Goal: Find specific page/section: Find specific page/section

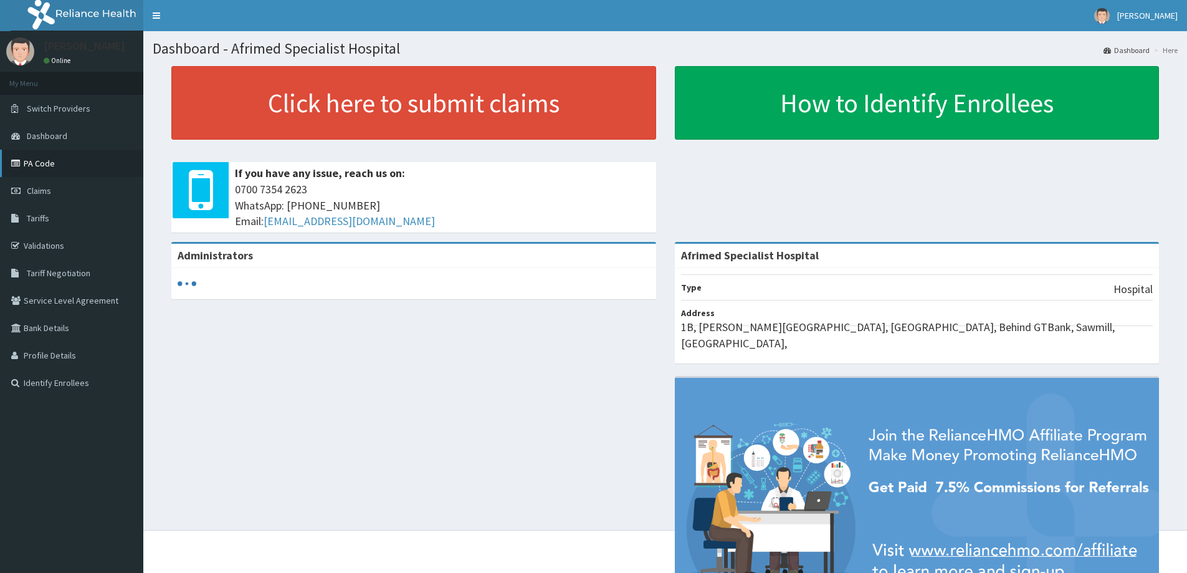
click at [18, 161] on icon at bounding box center [17, 163] width 12 height 9
click at [49, 240] on link "Validations" at bounding box center [71, 245] width 143 height 27
